Goal: Transaction & Acquisition: Purchase product/service

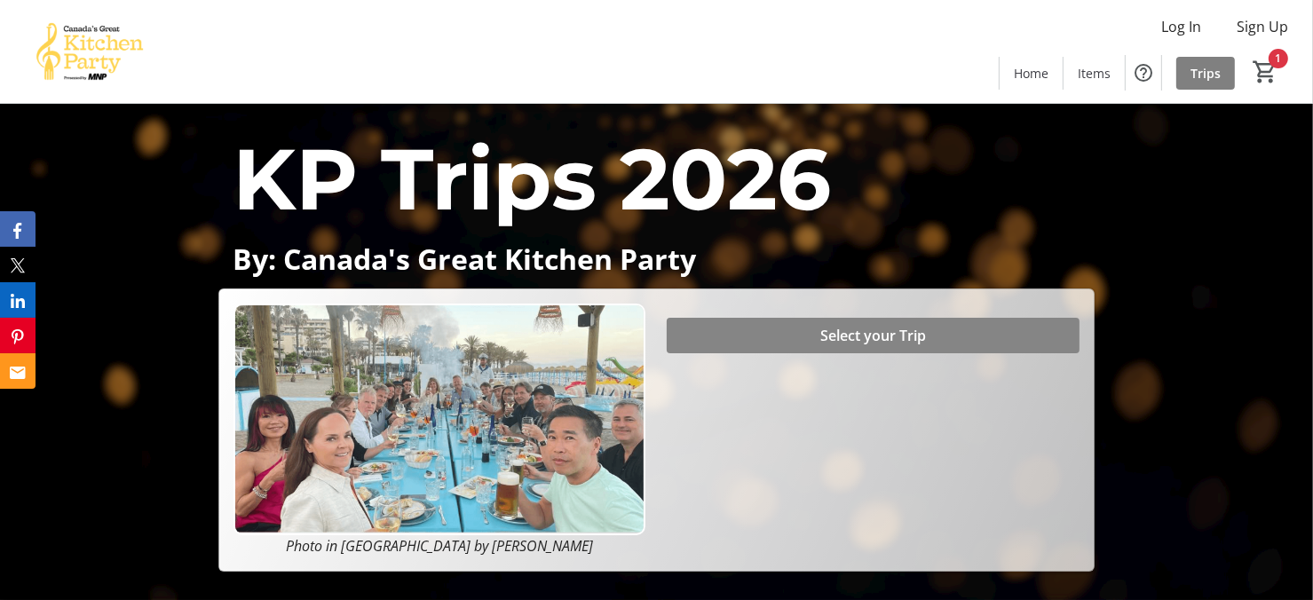
click at [834, 345] on span "Select your Trip" at bounding box center [873, 335] width 106 height 21
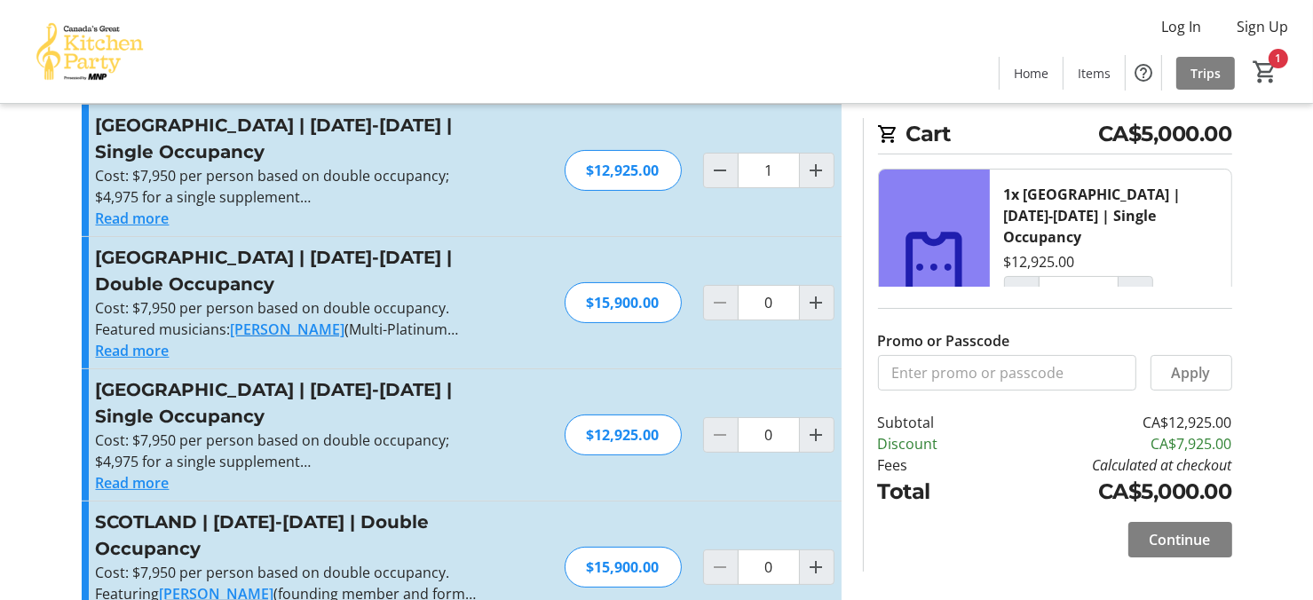
scroll to position [178, 0]
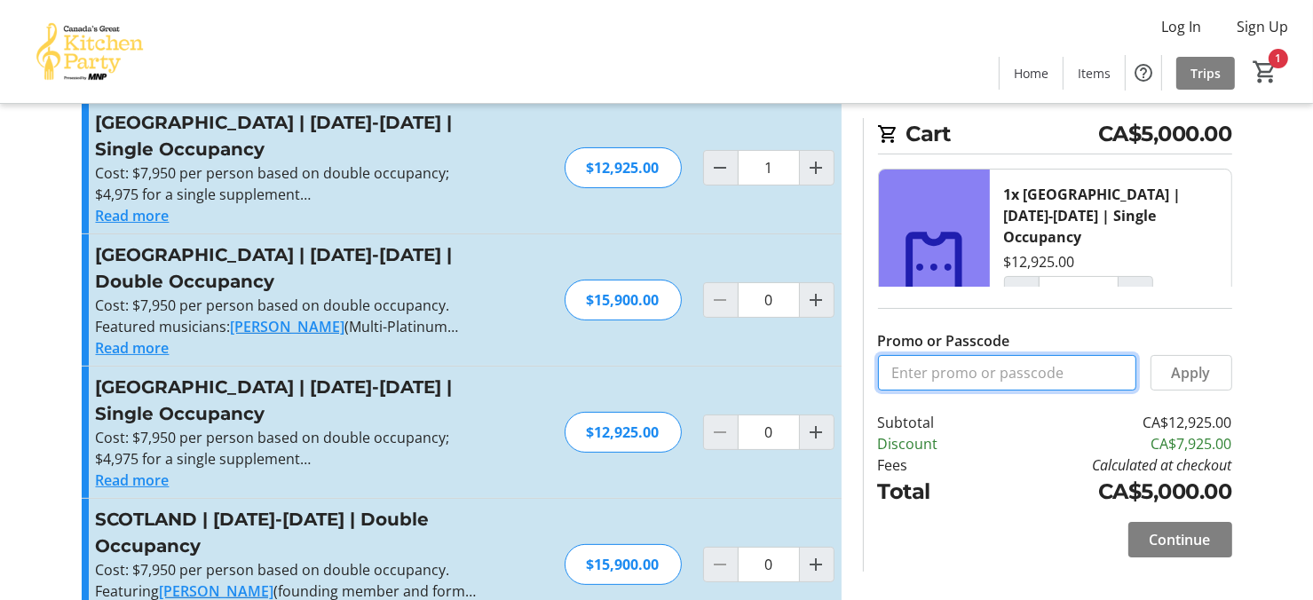
click at [943, 376] on input "Promo or Passcode" at bounding box center [1007, 373] width 258 height 36
type input "b"
type input "BALANCE2026"
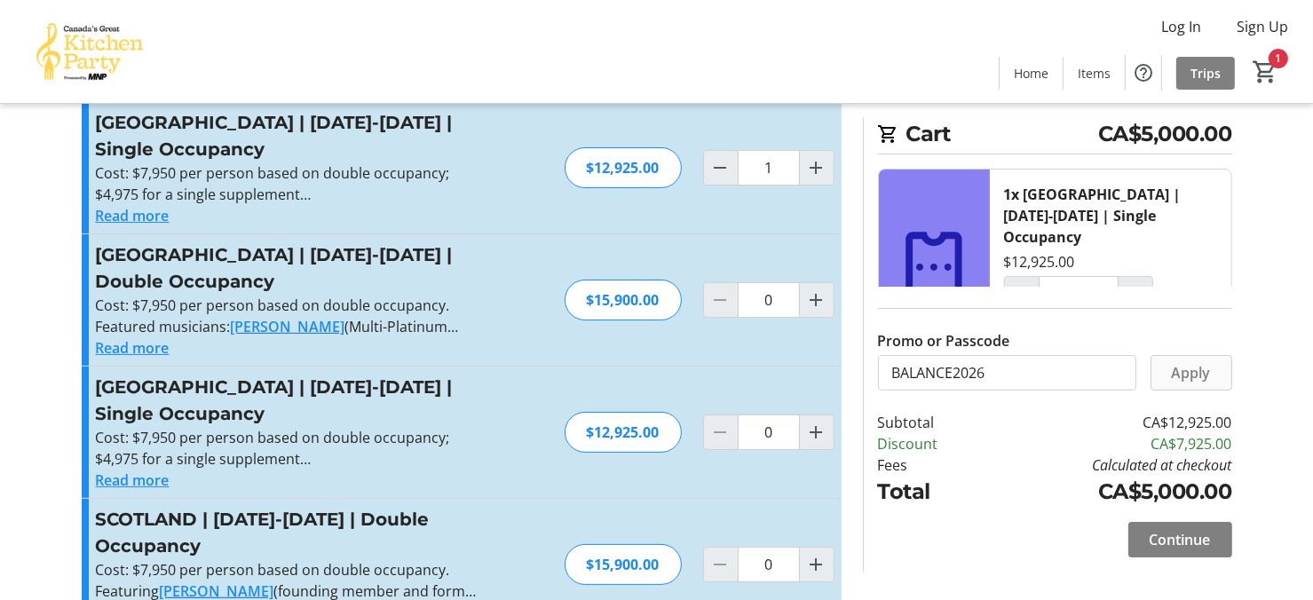
click at [1177, 371] on span "Apply" at bounding box center [1191, 372] width 39 height 21
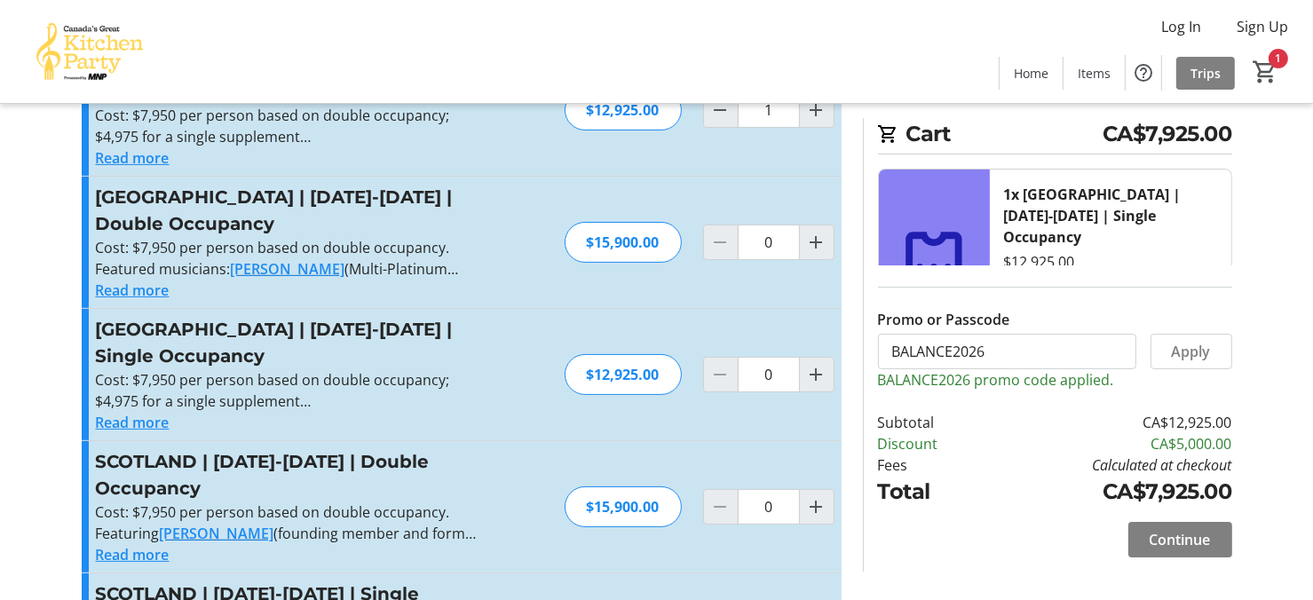
scroll to position [266, 0]
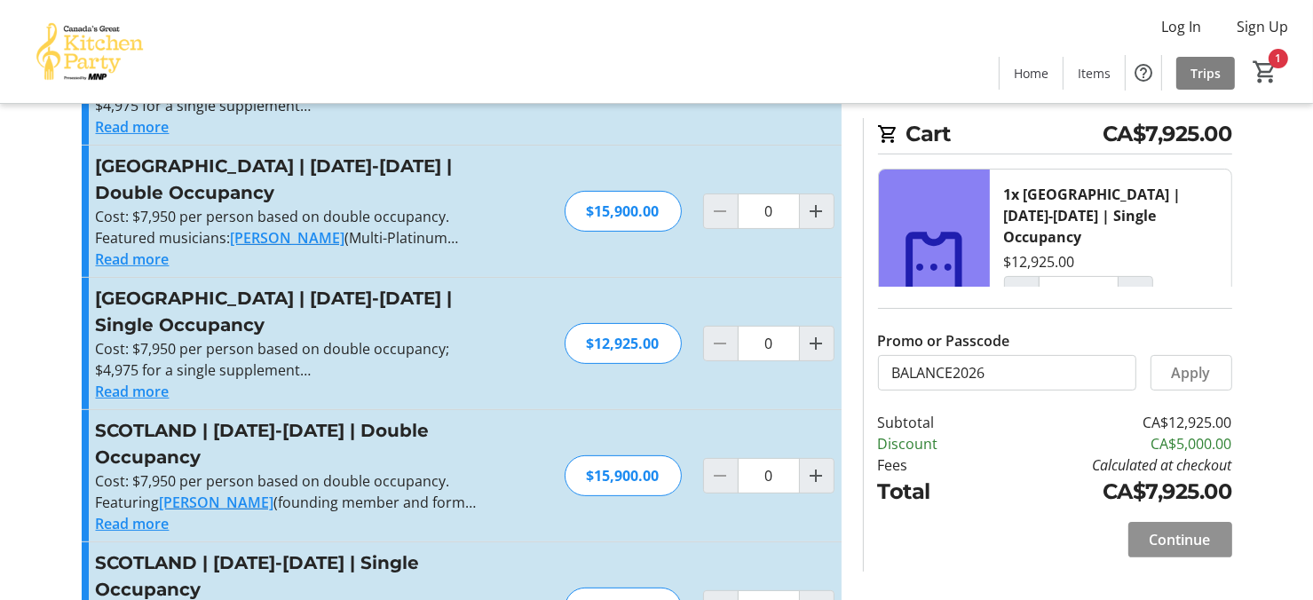
click at [1154, 538] on span "Continue" at bounding box center [1179, 539] width 61 height 21
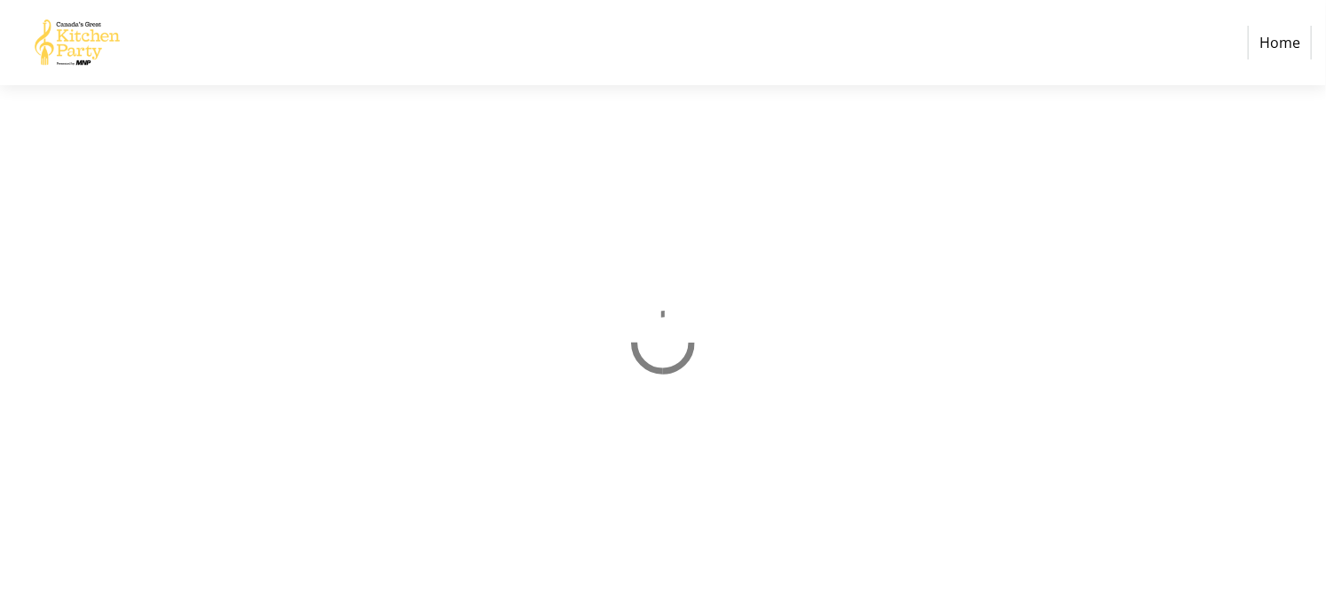
select select "CA"
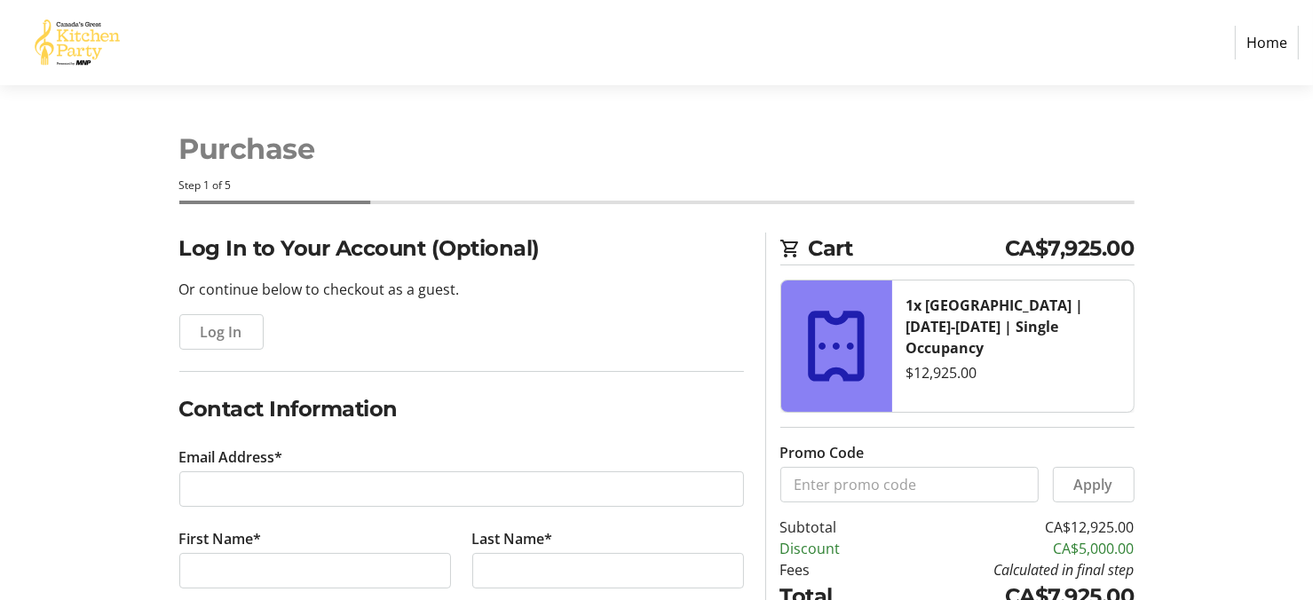
scroll to position [178, 0]
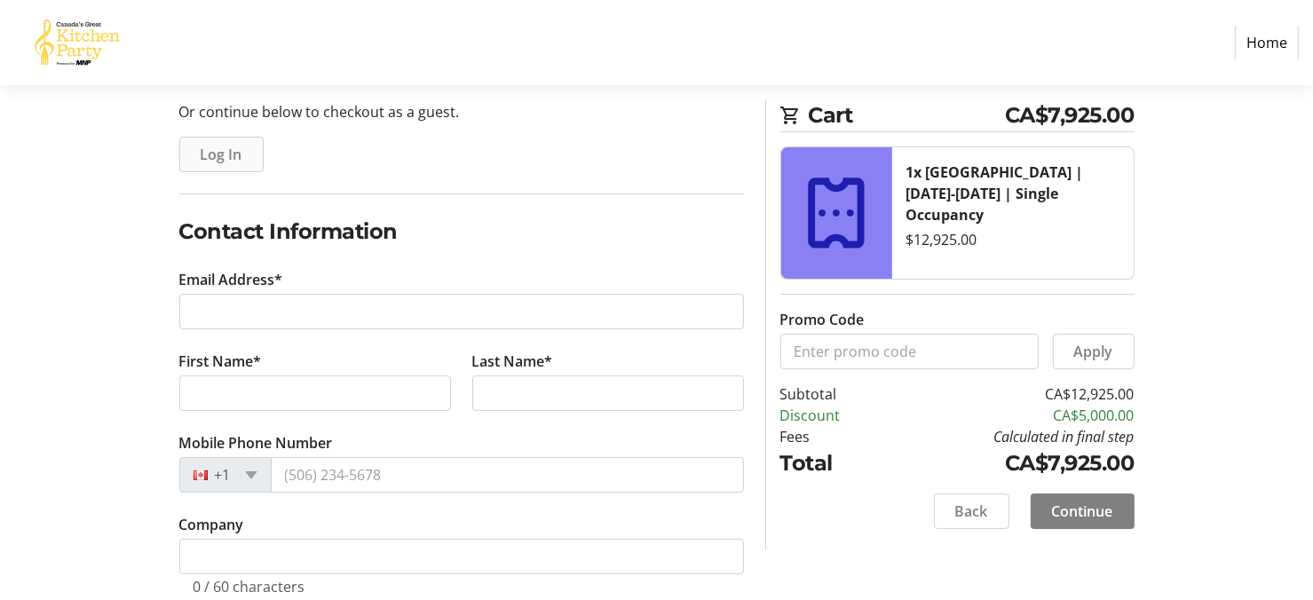
click at [225, 151] on span "Log In" at bounding box center [222, 154] width 42 height 21
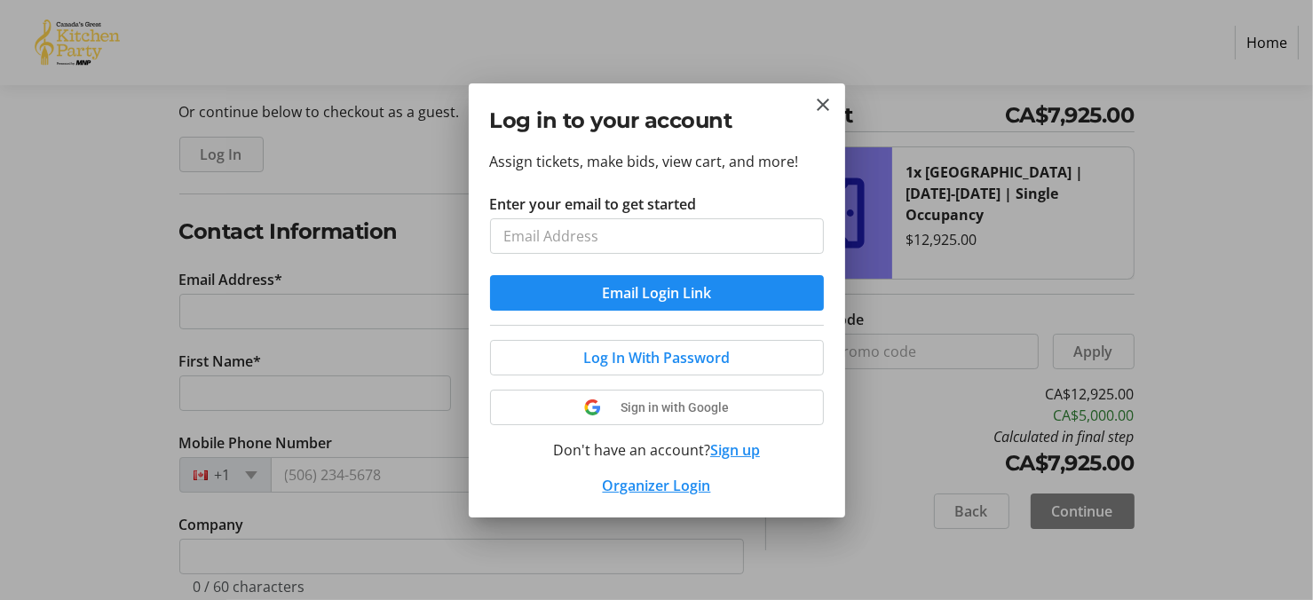
scroll to position [0, 0]
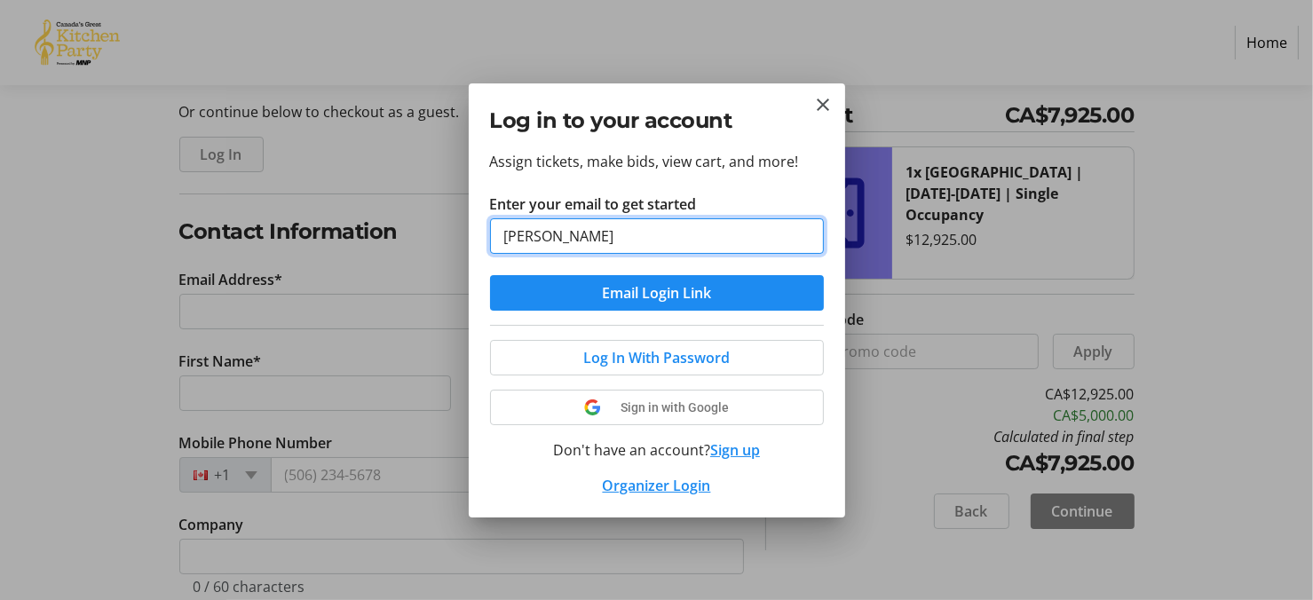
type input "[PERSON_NAME][EMAIL_ADDRESS][DOMAIN_NAME]"
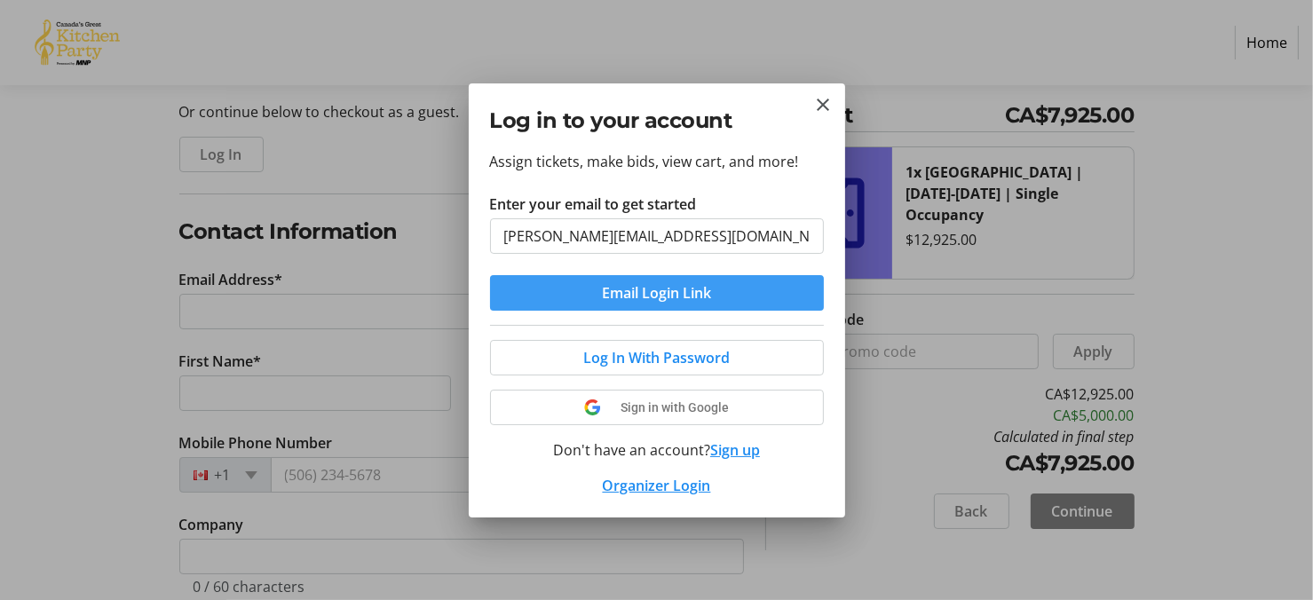
click at [639, 298] on span "Email Login Link" at bounding box center [656, 292] width 109 height 21
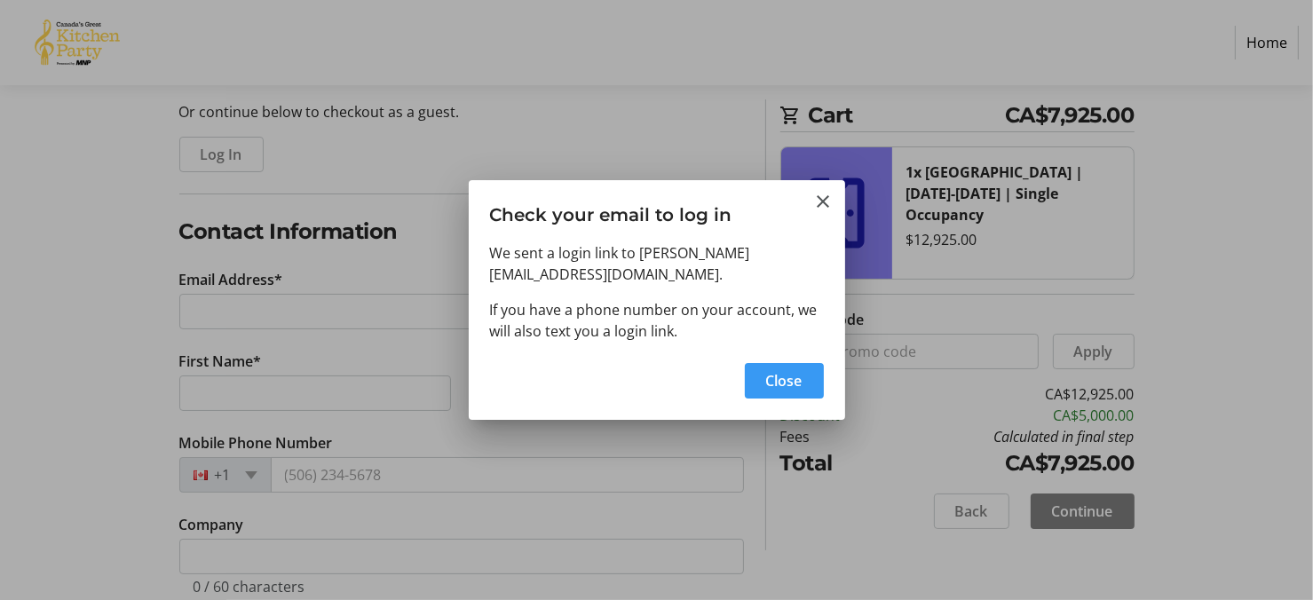
click at [781, 381] on span "Close" at bounding box center [784, 380] width 36 height 21
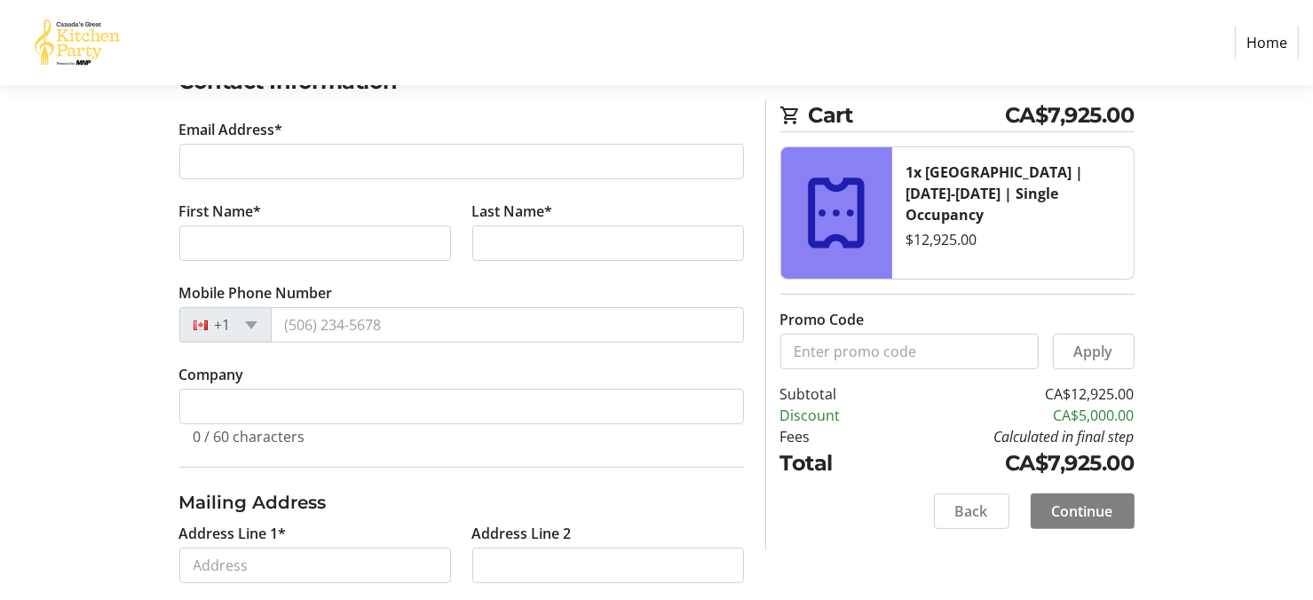
scroll to position [266, 0]
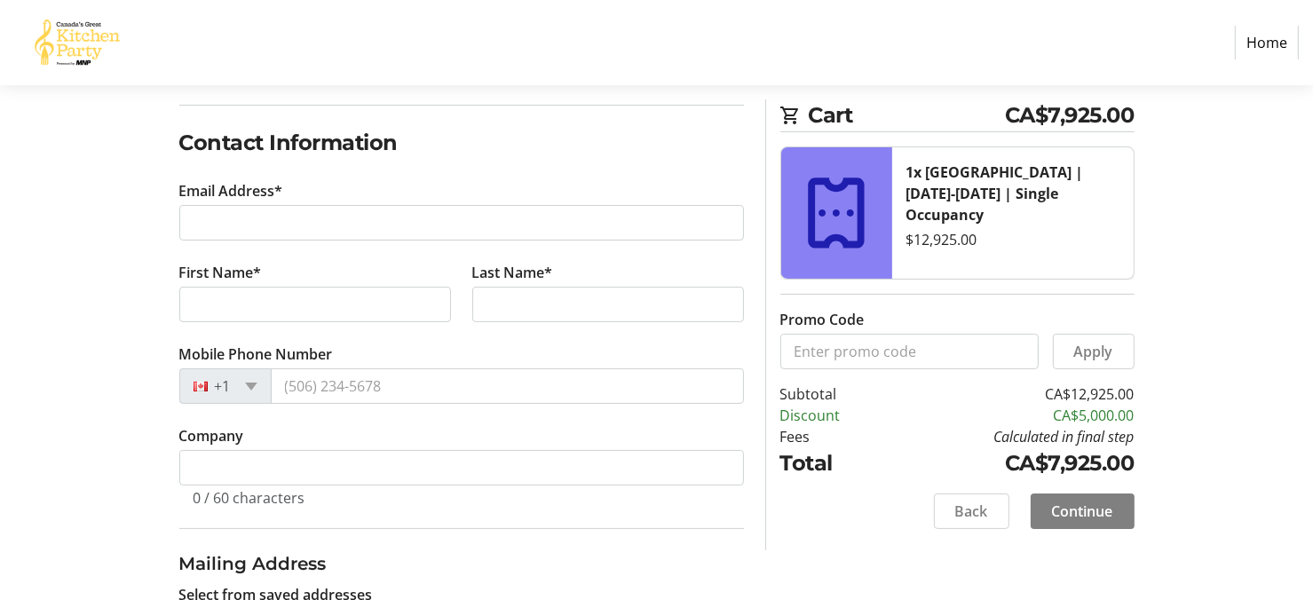
type input "[PERSON_NAME][EMAIL_ADDRESS][DOMAIN_NAME]"
type input "[PERSON_NAME]"
type input "[PHONE_NUMBER]"
radio input "true"
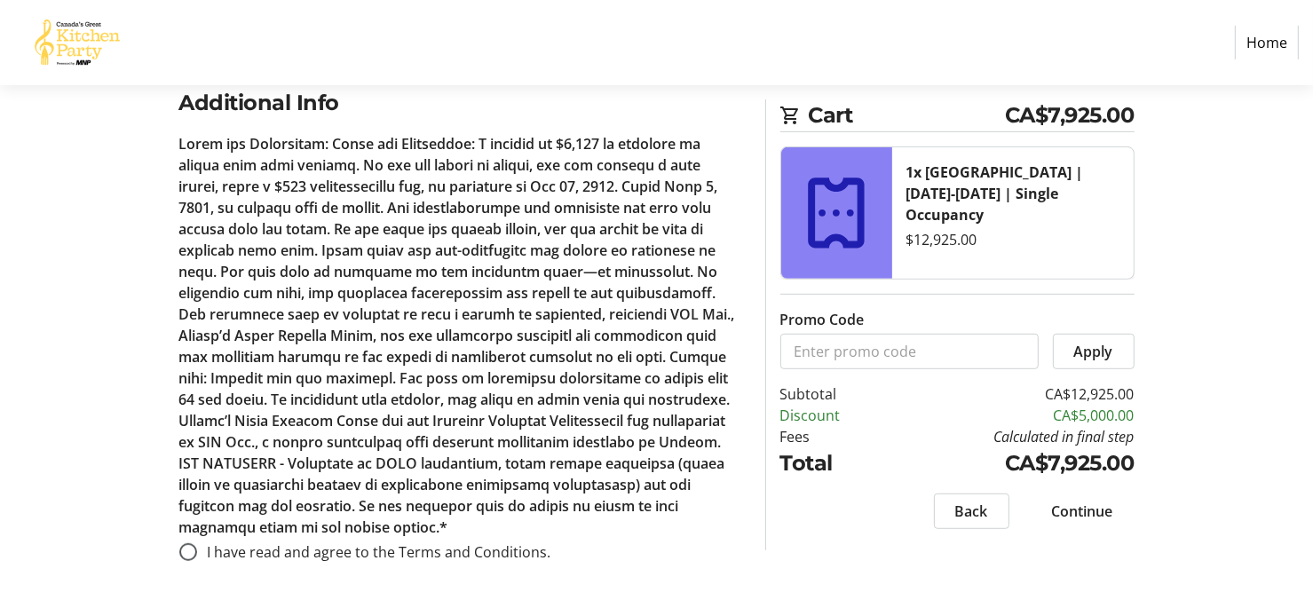
scroll to position [820, 0]
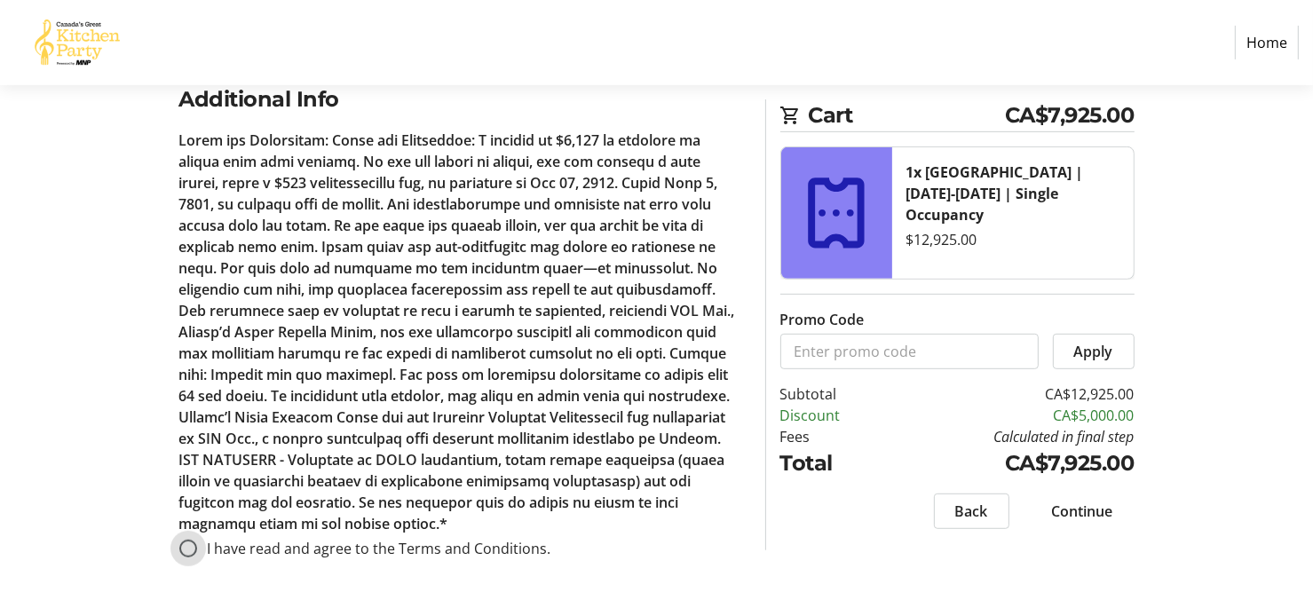
click at [181, 540] on input "I have read and agree to the Terms and Conditions." at bounding box center [188, 549] width 18 height 18
radio input "true"
click at [1092, 509] on span "Continue" at bounding box center [1082, 511] width 61 height 21
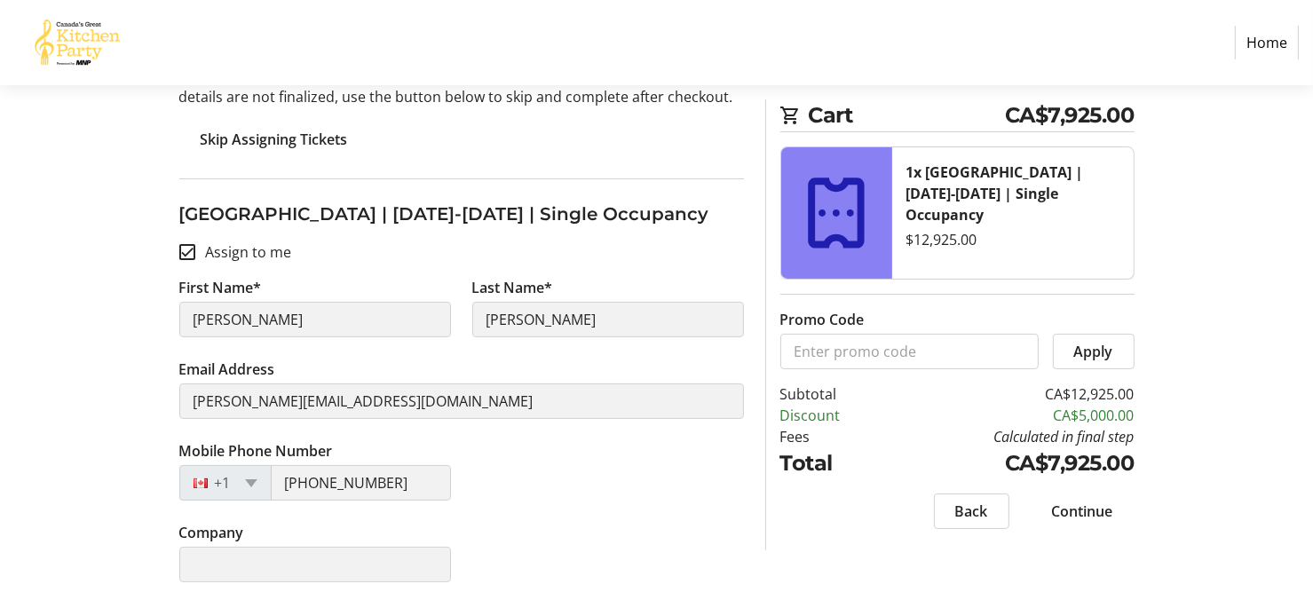
scroll to position [217, 0]
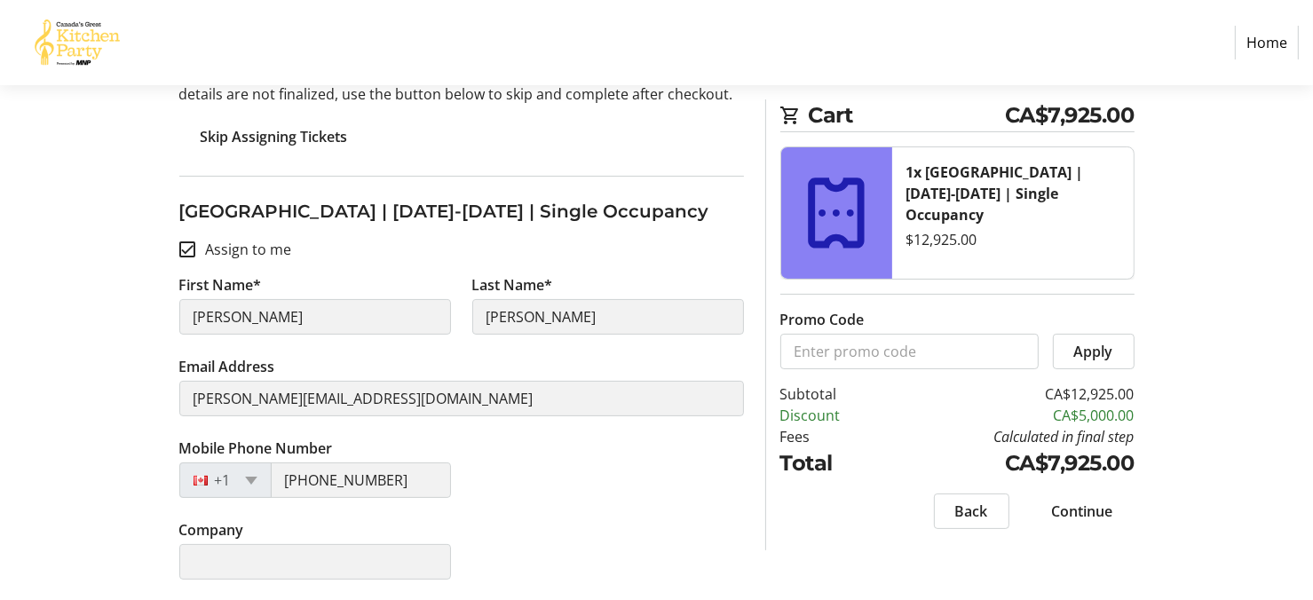
click at [1086, 505] on span "Continue" at bounding box center [1082, 511] width 61 height 21
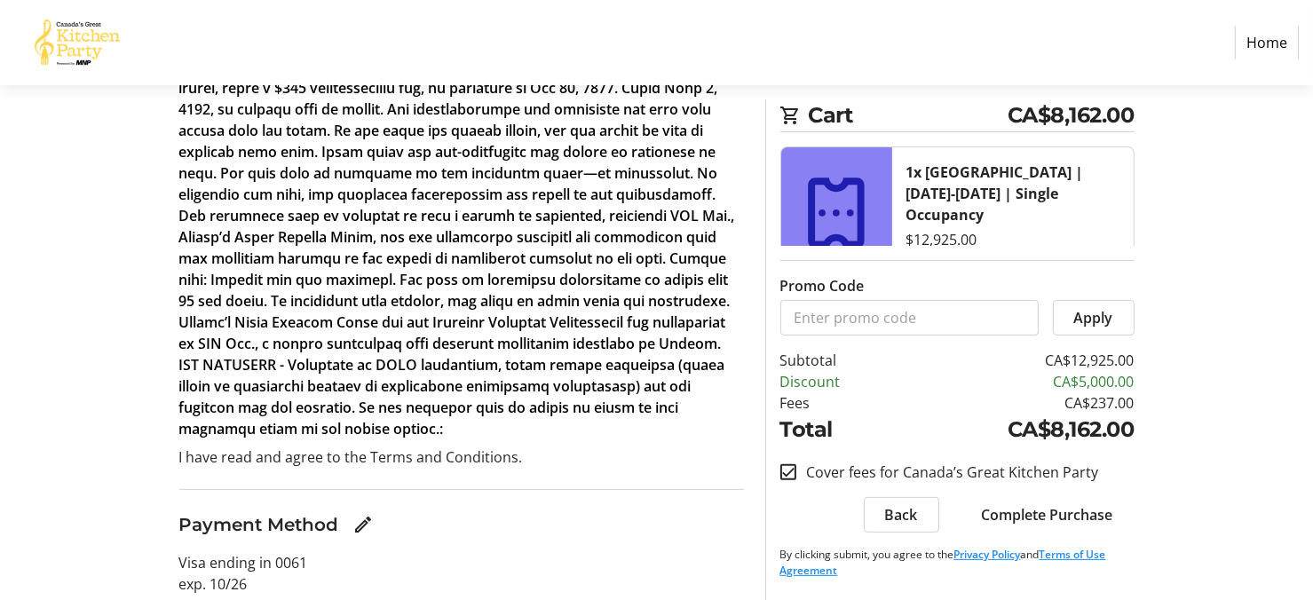
scroll to position [462, 0]
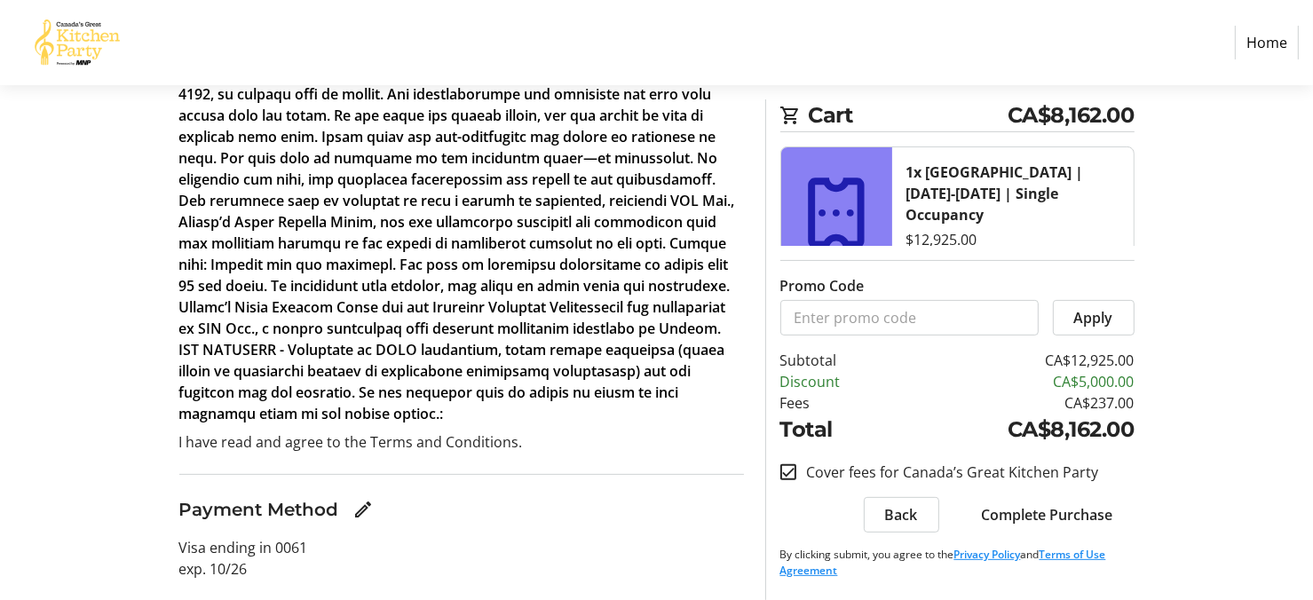
click at [788, 472] on input "Cover fees for Canada’s Great Kitchen Party" at bounding box center [788, 472] width 16 height 16
checkbox input "false"
click at [1047, 511] on span "Complete Purchase" at bounding box center [1047, 514] width 131 height 21
